Goal: Information Seeking & Learning: Learn about a topic

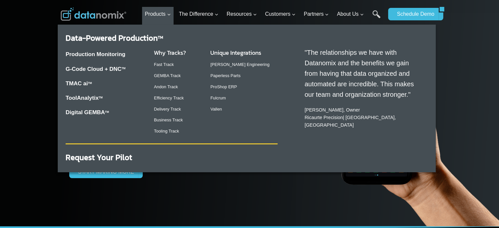
click at [251, 54] on h3 "Unique Integrations" at bounding box center [243, 52] width 67 height 9
click at [236, 54] on h3 "Unique Integrations" at bounding box center [243, 52] width 67 height 9
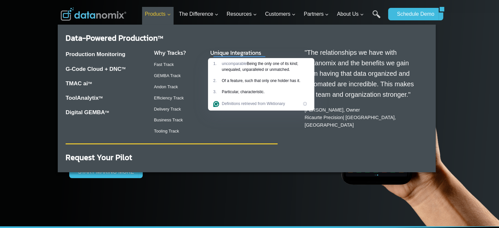
click at [158, 14] on span "Products Expand" at bounding box center [158, 14] width 26 height 9
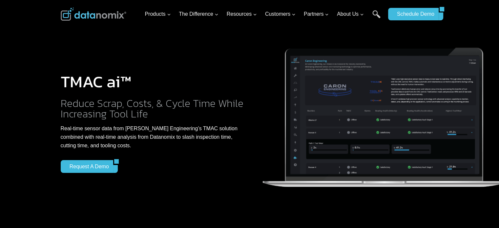
click at [28, 145] on div at bounding box center [249, 116] width 499 height 232
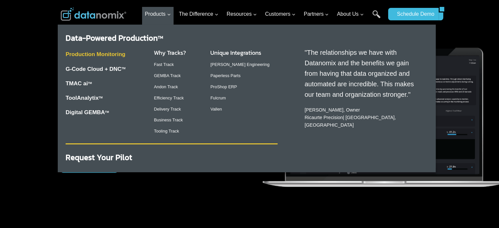
click at [94, 51] on link "Production Monitoring" at bounding box center [96, 54] width 60 height 6
